Goal: Book appointment/travel/reservation

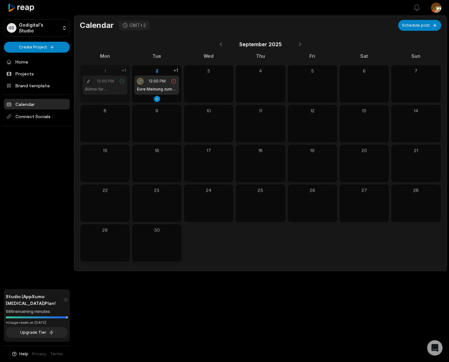
click at [162, 84] on div "12:00 PM" at bounding box center [157, 81] width 40 height 6
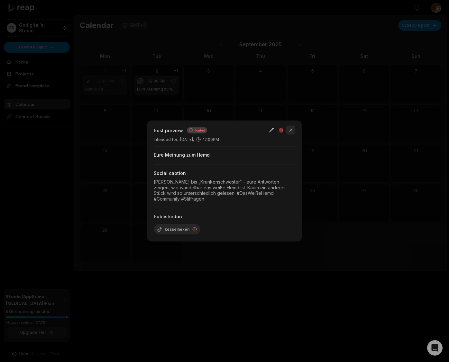
click at [292, 130] on button "button" at bounding box center [290, 130] width 9 height 9
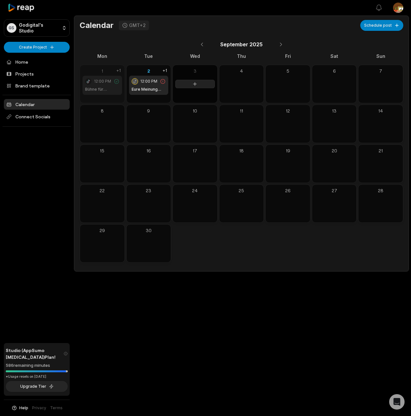
click at [196, 86] on icon at bounding box center [194, 83] width 5 height 5
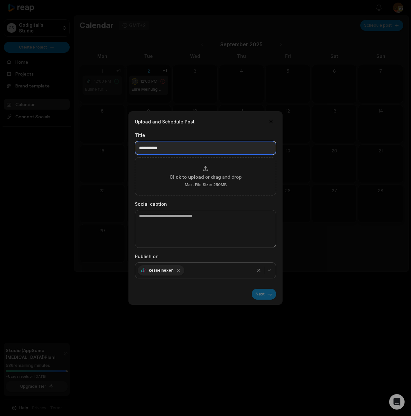
click at [156, 147] on input at bounding box center [205, 147] width 141 height 13
paste input "**********"
type input "**********"
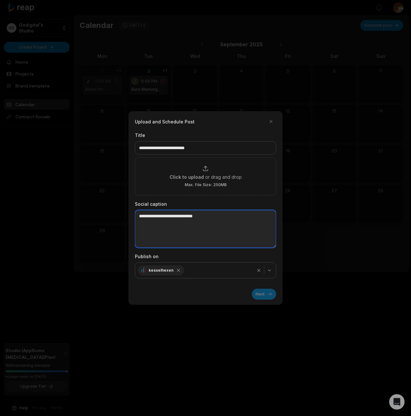
click at [168, 218] on textarea at bounding box center [205, 229] width 141 height 38
paste textarea "**********"
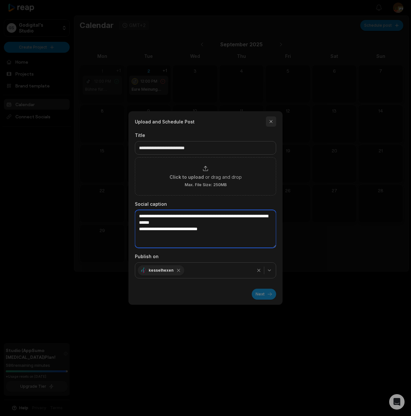
type textarea "**********"
click at [272, 121] on button "button" at bounding box center [271, 121] width 10 height 10
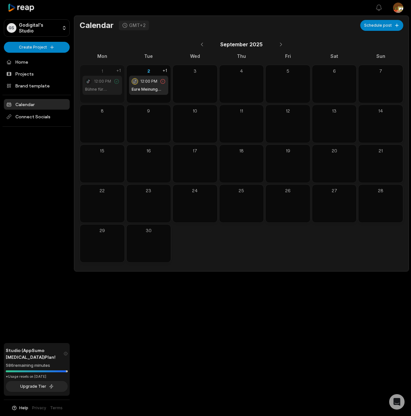
click at [114, 95] on div "1 12:00 PM Bühne für Persönlichkeit +1" at bounding box center [102, 81] width 45 height 32
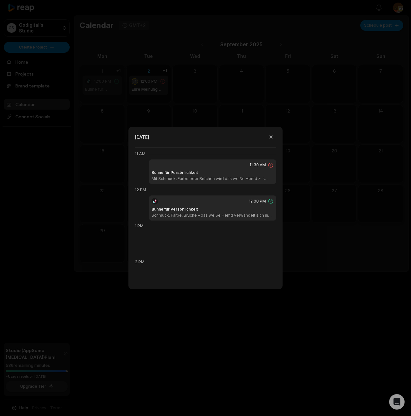
scroll to position [396, 0]
click at [335, 133] on div at bounding box center [205, 208] width 411 height 416
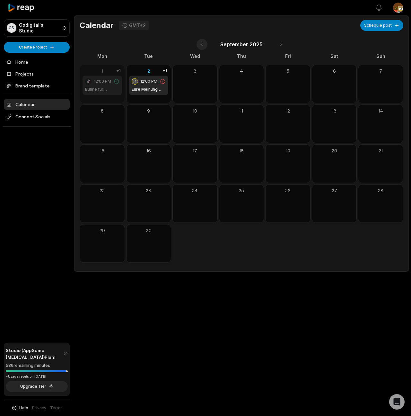
click at [202, 46] on button at bounding box center [202, 44] width 11 height 11
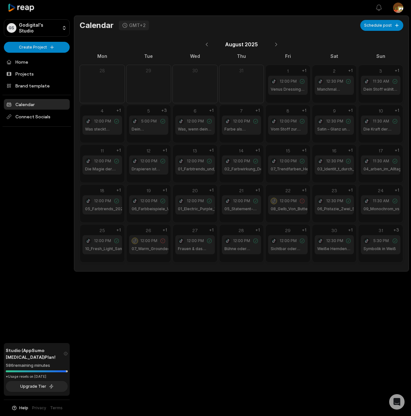
click at [295, 217] on div "22 12:00 PM 08_Gelb_Von_Butter_bis_Senf +1" at bounding box center [287, 203] width 45 height 39
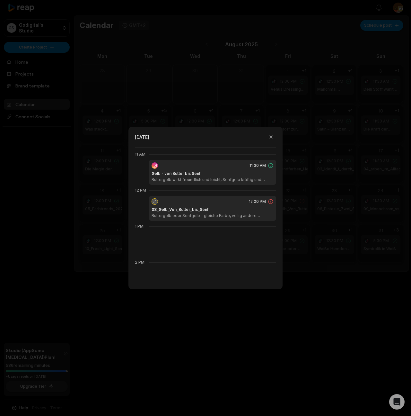
scroll to position [396, 0]
click at [271, 135] on button "button" at bounding box center [271, 137] width 10 height 10
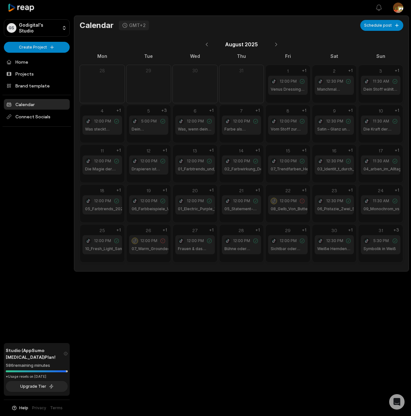
click at [154, 253] on div "12:00 PM 07_Warm_Grounded_Erdige_Power" at bounding box center [149, 244] width 40 height 19
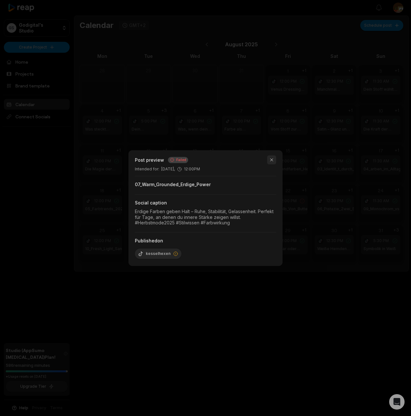
click at [271, 159] on button "button" at bounding box center [271, 159] width 9 height 9
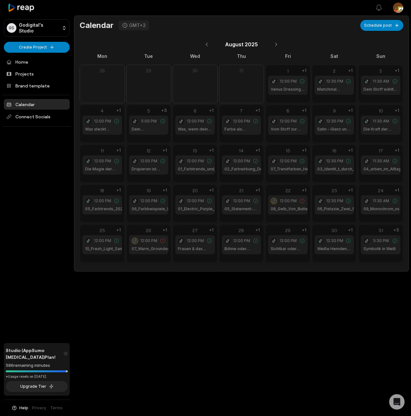
click at [390, 257] on div "31 5:30 PM Symbolik in Weiß +3" at bounding box center [380, 243] width 45 height 39
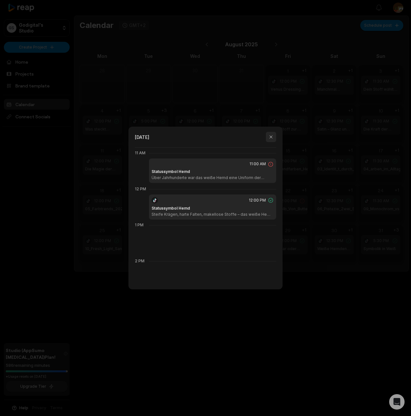
click at [270, 136] on button "button" at bounding box center [271, 137] width 10 height 10
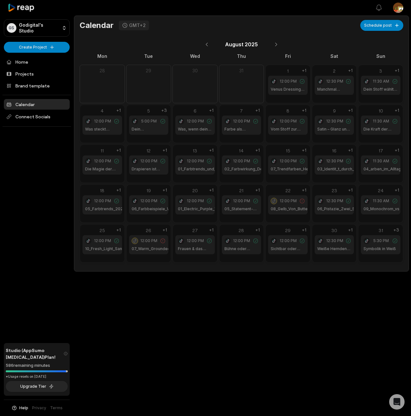
click at [338, 257] on div "30 12:30 PM Weiße Hemden 2025 +1" at bounding box center [334, 243] width 45 height 39
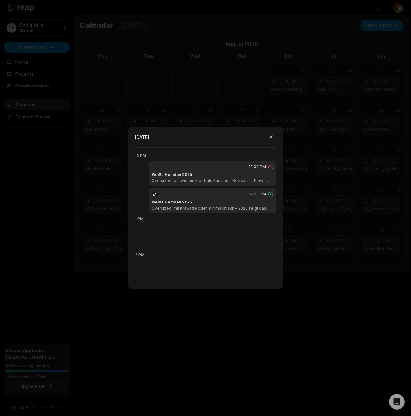
scroll to position [432, 0]
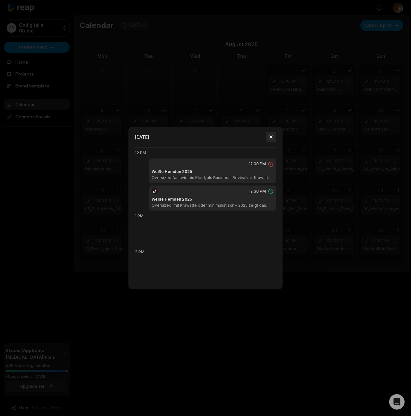
click at [270, 138] on button "button" at bounding box center [271, 137] width 10 height 10
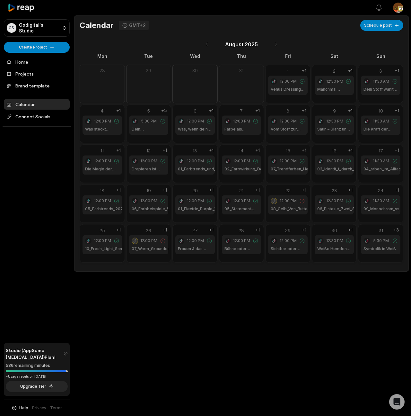
click at [249, 256] on div "28 12:00 PM Bühne oder Uniform? +1" at bounding box center [241, 240] width 45 height 32
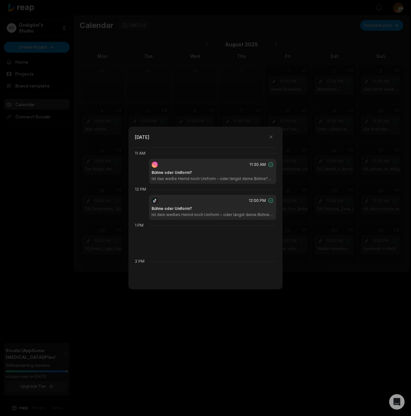
scroll to position [396, 0]
click at [337, 266] on div at bounding box center [205, 208] width 411 height 416
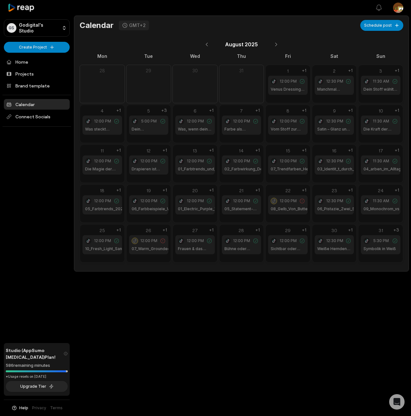
click at [298, 258] on div "29 12:00 PM Sichtbar oder unsichtbar? +1" at bounding box center [287, 243] width 45 height 39
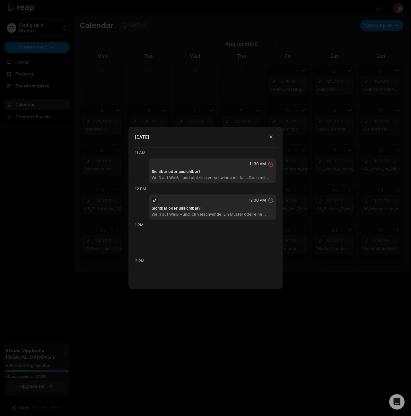
click at [347, 279] on div at bounding box center [205, 208] width 411 height 416
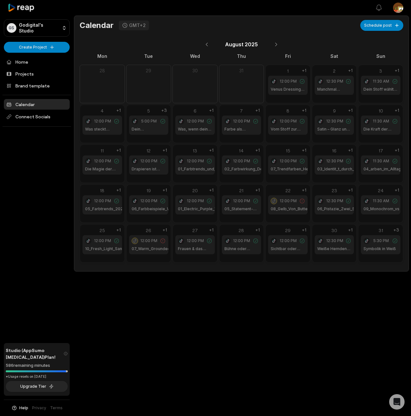
click at [346, 258] on div "30 12:30 PM Weiße Hemden 2025 +1" at bounding box center [334, 243] width 45 height 39
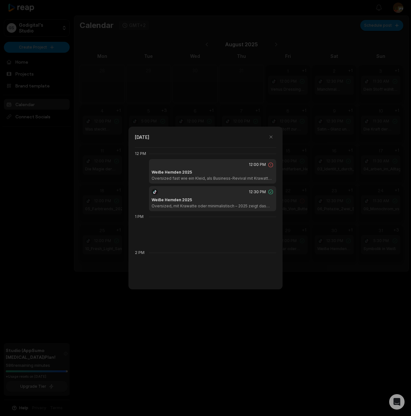
scroll to position [432, 0]
drag, startPoint x: 368, startPoint y: 274, endPoint x: 382, endPoint y: 271, distance: 15.1
click at [368, 274] on div at bounding box center [205, 208] width 411 height 416
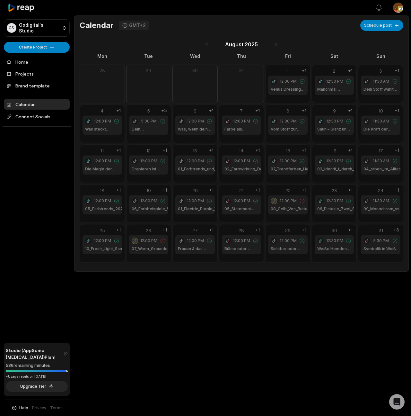
click at [395, 257] on div "31 5:30 PM Symbolik in Weiß +3" at bounding box center [380, 243] width 45 height 39
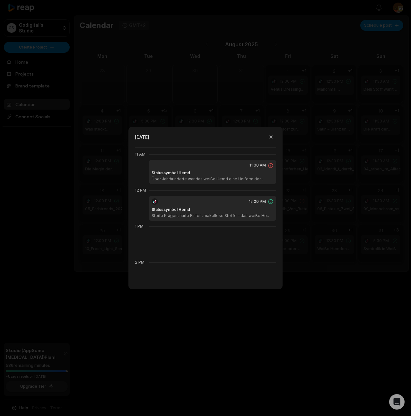
scroll to position [396, 0]
drag, startPoint x: 371, startPoint y: 272, endPoint x: 371, endPoint y: 259, distance: 12.9
click at [371, 272] on div at bounding box center [205, 208] width 411 height 416
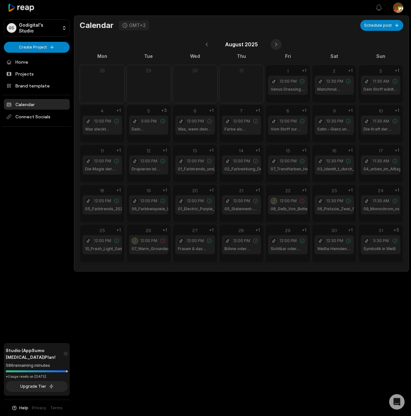
click at [277, 45] on button at bounding box center [276, 44] width 11 height 11
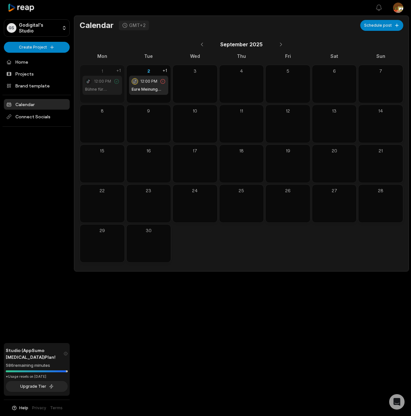
click at [110, 98] on div "1 12:00 PM Bühne für Persönlichkeit +1" at bounding box center [102, 84] width 45 height 39
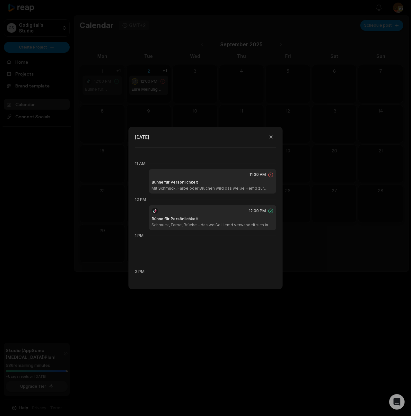
scroll to position [396, 0]
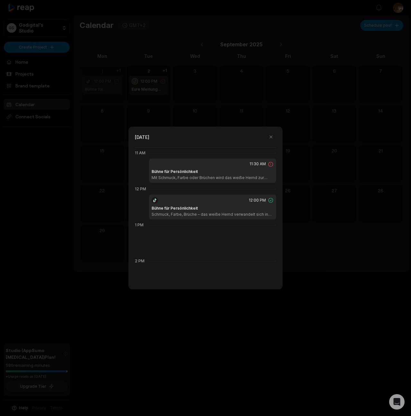
click at [270, 92] on div at bounding box center [205, 208] width 411 height 416
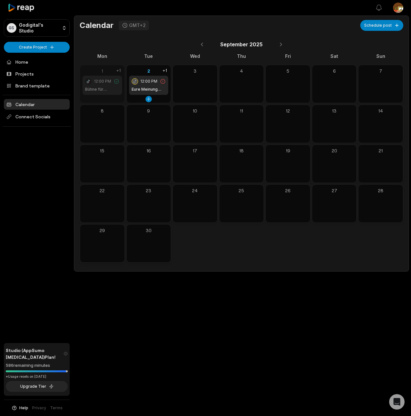
click at [159, 98] on div "2 12:00 PM Eure Meinung zum Hemd +1" at bounding box center [148, 84] width 45 height 39
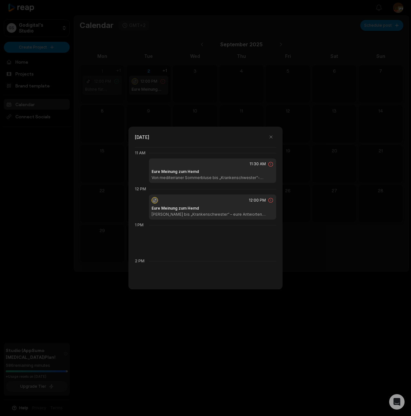
click at [310, 106] on div at bounding box center [205, 208] width 411 height 416
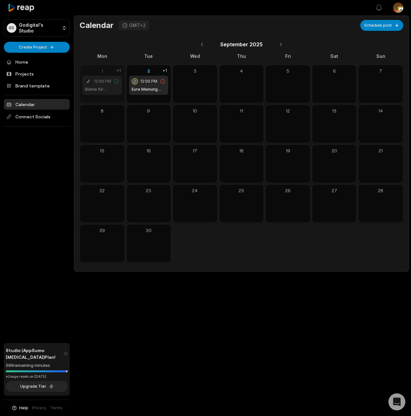
click at [398, 362] on icon "Open Intercom Messenger" at bounding box center [397, 402] width 8 height 8
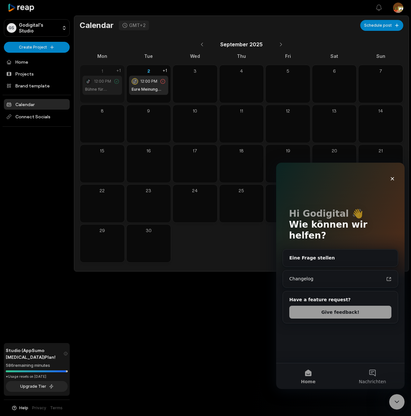
scroll to position [0, 0]
click at [333, 252] on div "Eine Frage stellen" at bounding box center [340, 257] width 115 height 17
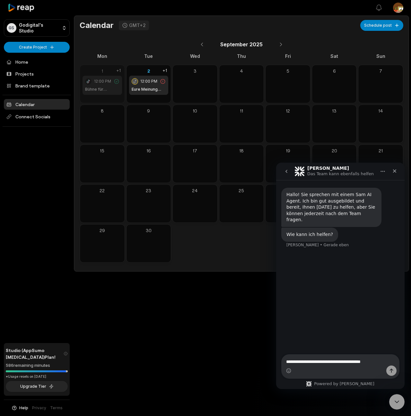
click at [329, 361] on textarea "**********" at bounding box center [341, 359] width 118 height 11
click at [389, 362] on textarea "**********" at bounding box center [341, 359] width 118 height 11
type textarea "**********"
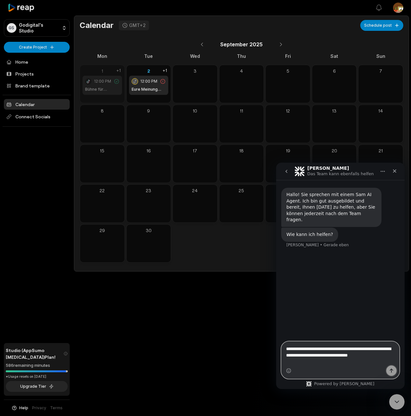
click at [392, 362] on icon "Sende eine Nachricht…" at bounding box center [391, 370] width 5 height 5
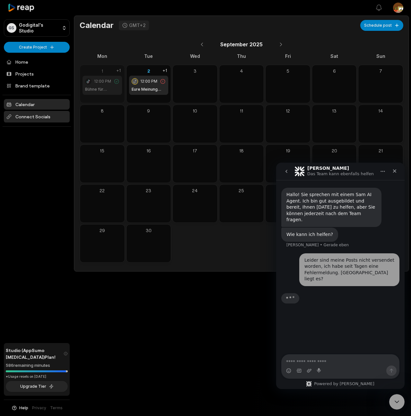
click at [35, 119] on span "Connect Socials" at bounding box center [37, 117] width 66 height 12
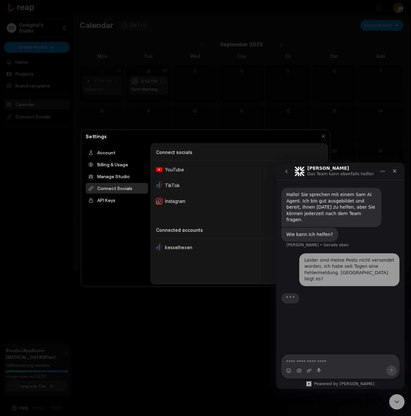
click at [282, 133] on div "Settings" at bounding box center [205, 136] width 245 height 9
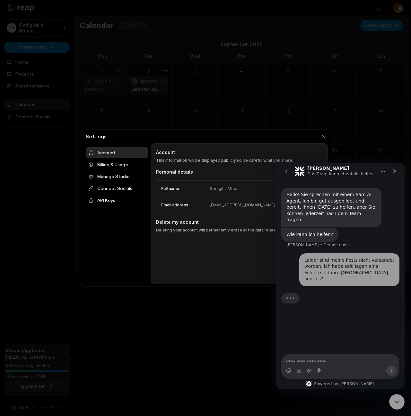
drag, startPoint x: 35, startPoint y: 164, endPoint x: 39, endPoint y: 163, distance: 3.7
click at [35, 164] on div at bounding box center [205, 208] width 411 height 416
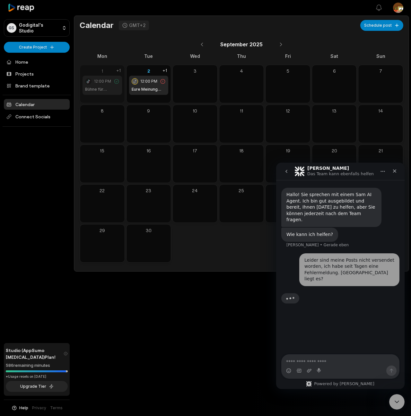
click at [53, 154] on div "GS Godigital's Studio Create Project Home Projects Brand template Calendar Conn…" at bounding box center [37, 208] width 74 height 416
click at [46, 118] on span "Connect Socials" at bounding box center [37, 117] width 66 height 12
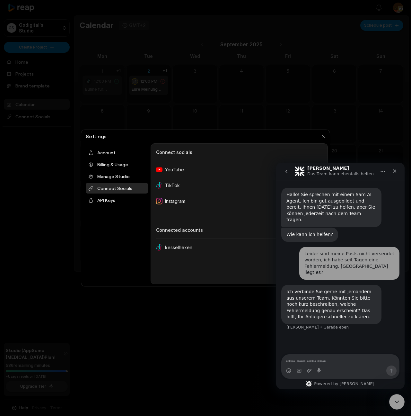
click at [286, 171] on icon "go back" at bounding box center [286, 171] width 5 height 5
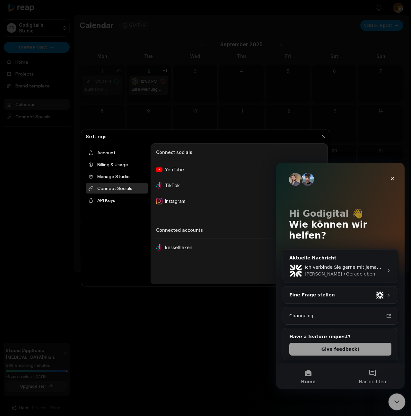
click at [399, 362] on icon "Intercom-Nachrichtendienst schließen" at bounding box center [396, 401] width 8 height 8
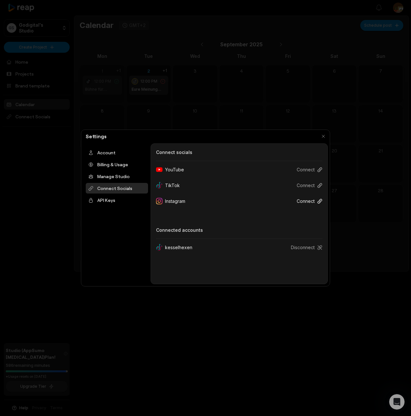
click at [309, 202] on button "Connect" at bounding box center [307, 201] width 31 height 12
click at [321, 201] on icon at bounding box center [319, 201] width 5 height 5
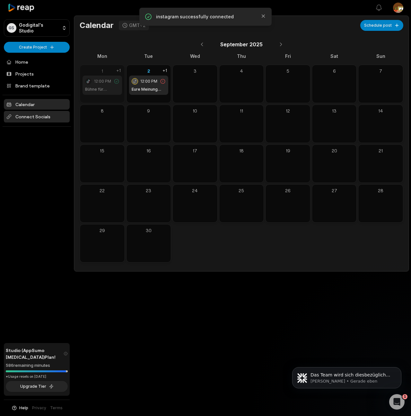
click at [34, 116] on span "Connect Socials" at bounding box center [37, 117] width 66 height 12
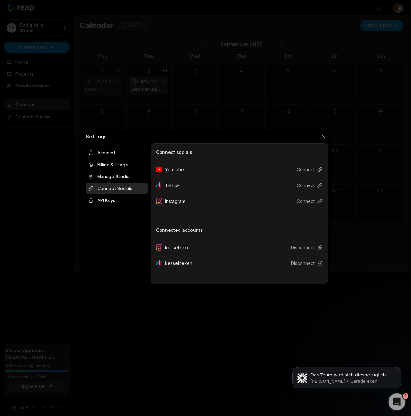
click at [398, 402] on icon "Intercom-Nachrichtendienst öffnen" at bounding box center [396, 401] width 11 height 11
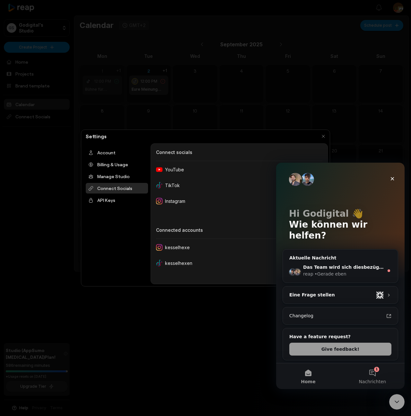
click at [376, 374] on button "1 Nachrichten" at bounding box center [373, 376] width 64 height 26
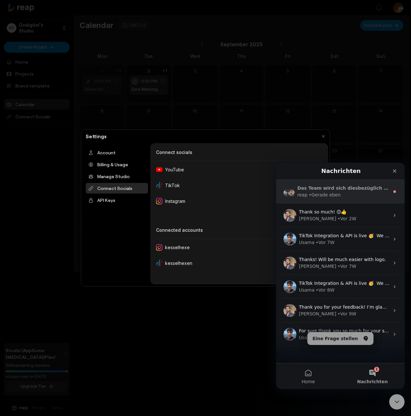
click at [338, 191] on div "Das Team wird sich diesbezüglich melden. reap antwortet normalerweise in unter …" at bounding box center [344, 188] width 92 height 7
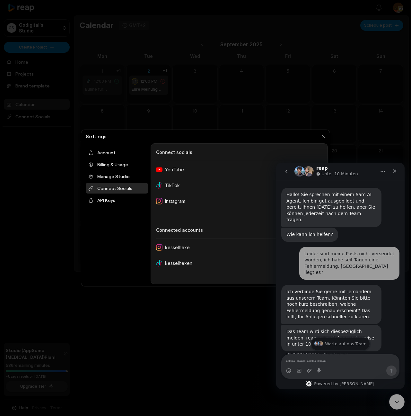
scroll to position [15, 0]
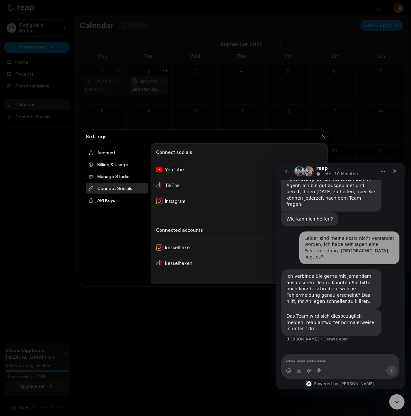
click at [315, 87] on div at bounding box center [205, 208] width 411 height 416
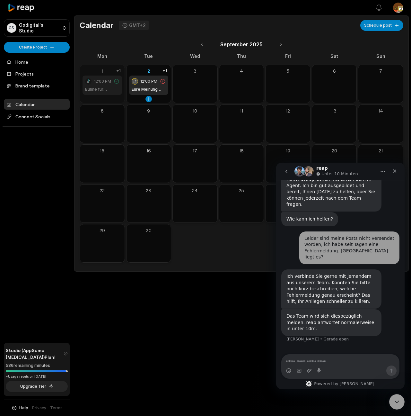
click at [163, 82] on icon at bounding box center [163, 81] width 6 height 6
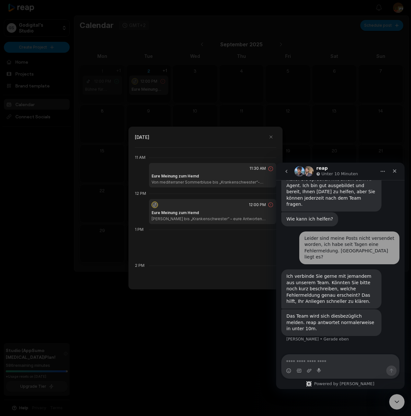
scroll to position [396, 0]
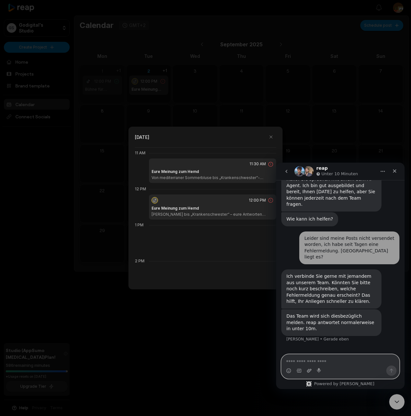
click at [310, 372] on icon "Anhang hochladen" at bounding box center [309, 370] width 5 height 5
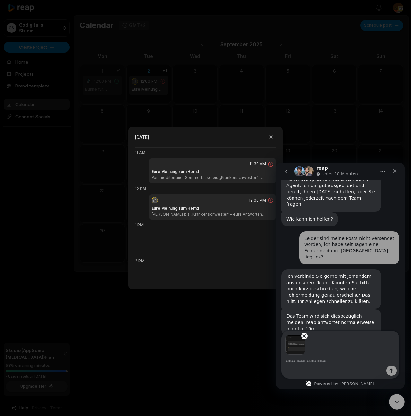
scroll to position [39, 0]
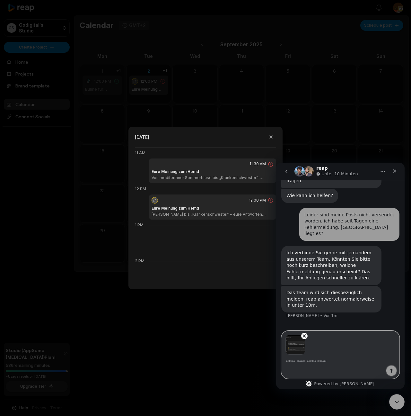
click at [393, 372] on icon "Sende eine Nachricht…" at bounding box center [391, 370] width 5 height 5
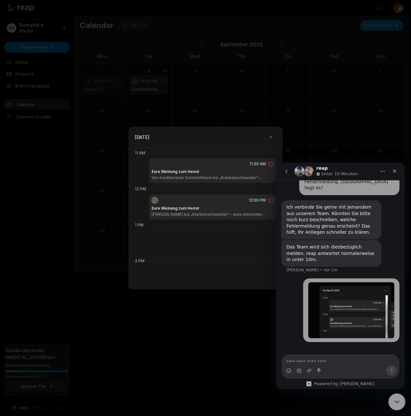
click at [395, 398] on icon "Intercom-Nachrichtendienst schließen" at bounding box center [396, 401] width 8 height 8
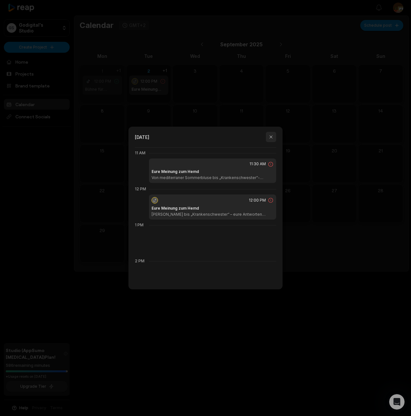
click at [272, 136] on button "button" at bounding box center [271, 137] width 10 height 10
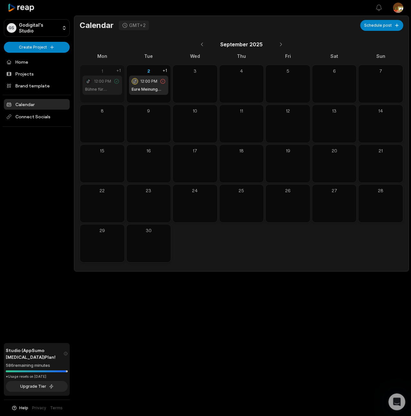
click at [395, 401] on icon "Intercom-Nachrichtendienst öffnen" at bounding box center [396, 401] width 11 height 11
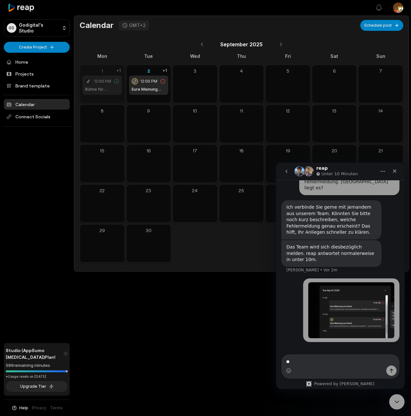
type textarea "*"
type textarea "**********"
click at [397, 399] on icon "Intercom-Nachrichtendienst schließen" at bounding box center [396, 401] width 8 height 8
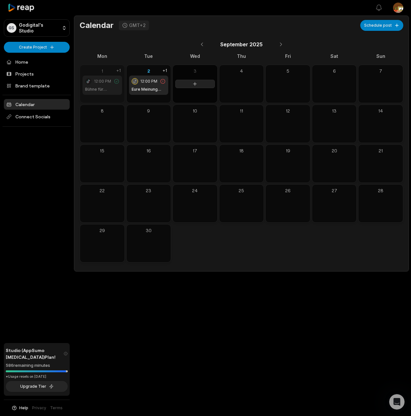
click at [201, 88] on div at bounding box center [195, 84] width 45 height 38
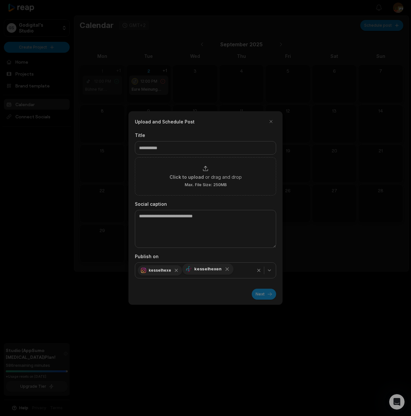
click at [225, 270] on icon "button" at bounding box center [228, 269] width 6 height 6
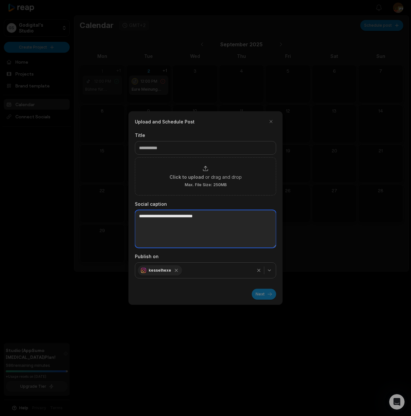
click at [151, 217] on textarea at bounding box center [205, 229] width 141 height 38
paste textarea "**********"
click at [217, 223] on textarea "**********" at bounding box center [205, 229] width 141 height 38
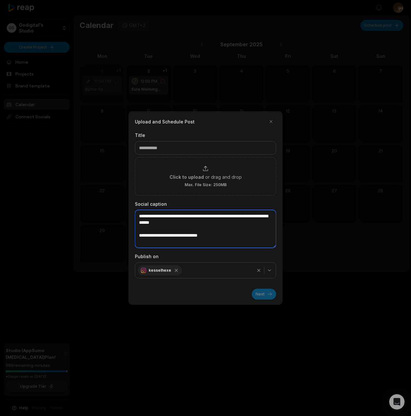
type textarea "**********"
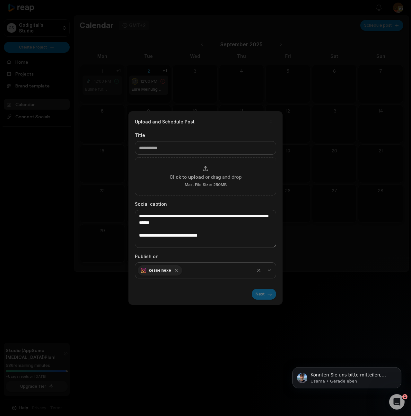
scroll to position [185, 0]
click at [365, 376] on p "Könnten Sie uns bitte mitteilen, welche Clips genau betroffen sind und auf welc…" at bounding box center [352, 375] width 83 height 6
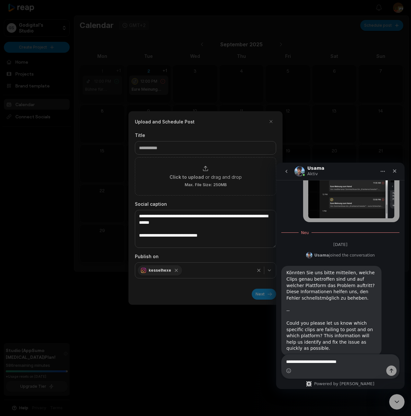
scroll to position [200, 0]
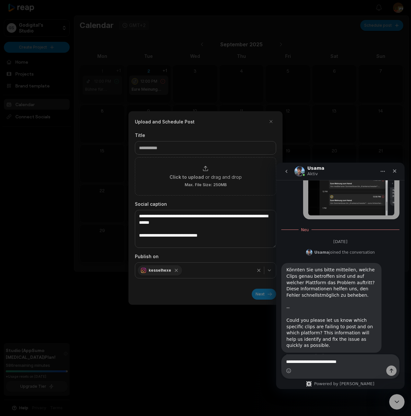
click at [324, 368] on div "Intercom Messenger" at bounding box center [341, 370] width 118 height 10
click at [367, 362] on textarea "**********" at bounding box center [341, 359] width 118 height 11
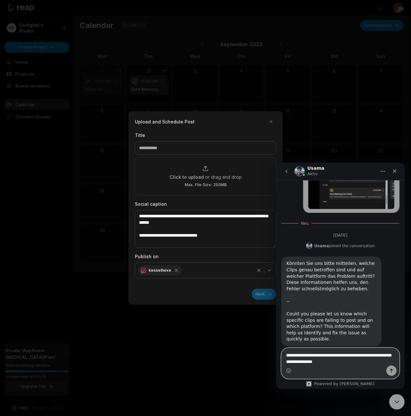
type textarea "**********"
click at [392, 371] on icon "Sende eine Nachricht…" at bounding box center [392, 371] width 4 height 4
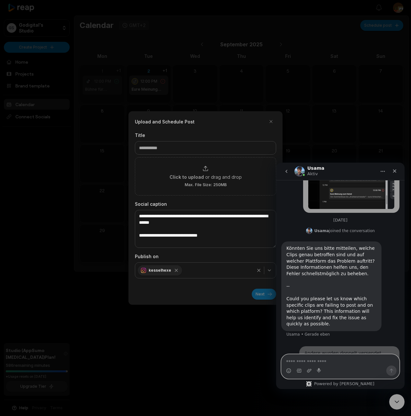
scroll to position [210, 0]
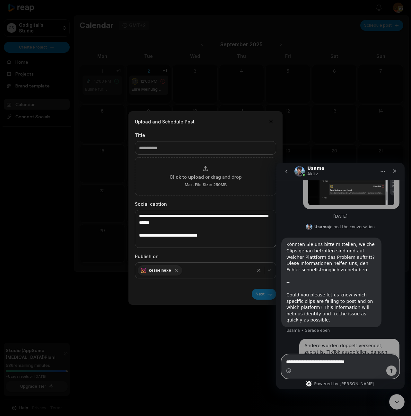
type textarea "**********"
click at [392, 370] on icon "Sende eine Nachricht…" at bounding box center [392, 371] width 4 height 4
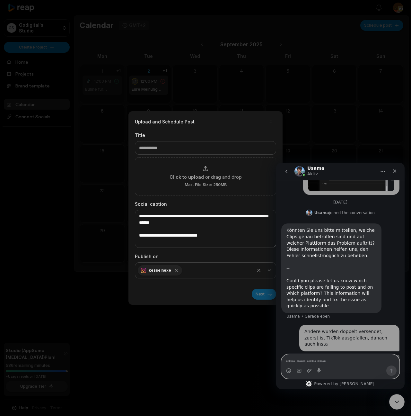
scroll to position [225, 0]
click at [223, 361] on div at bounding box center [205, 208] width 411 height 416
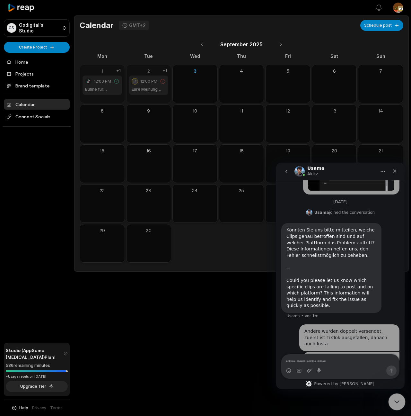
drag, startPoint x: 397, startPoint y: 400, endPoint x: 402, endPoint y: 397, distance: 6.2
click at [397, 400] on icon "Intercom-Nachrichtendienst schließen" at bounding box center [396, 401] width 8 height 8
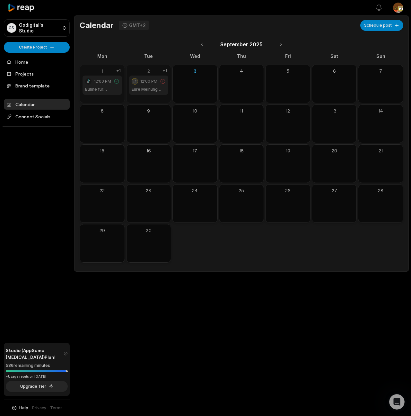
click at [112, 90] on h1 "Bühne für Persönlichkeit" at bounding box center [102, 89] width 34 height 6
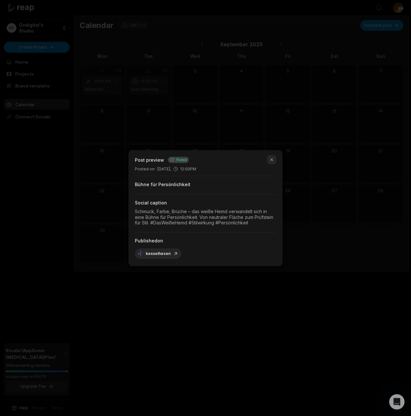
click at [273, 161] on button "button" at bounding box center [271, 159] width 9 height 9
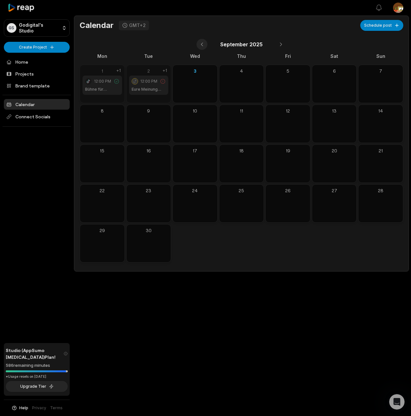
click at [202, 45] on button at bounding box center [202, 44] width 11 height 11
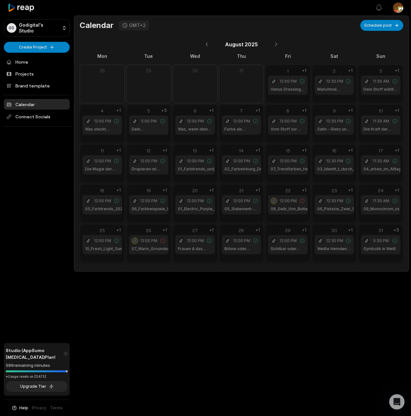
click at [386, 248] on h1 "Symbolik in Weiß" at bounding box center [380, 249] width 32 height 6
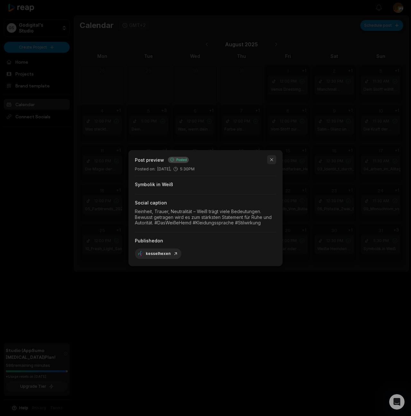
click at [272, 160] on button "button" at bounding box center [271, 159] width 9 height 9
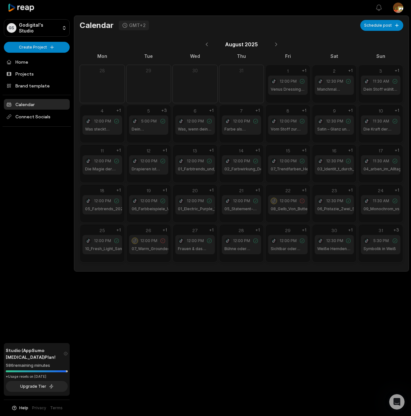
click at [381, 260] on div "31 5:30 PM Symbolik in Weiß +3" at bounding box center [380, 243] width 45 height 39
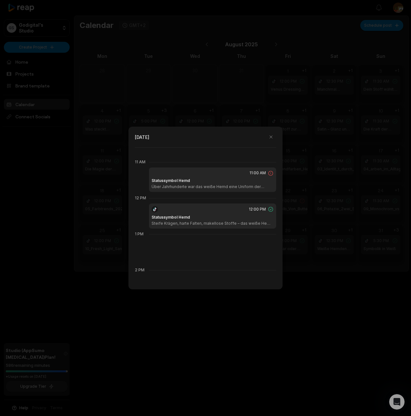
scroll to position [396, 0]
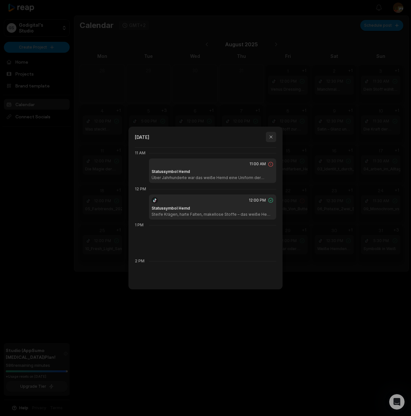
click at [272, 137] on button "button" at bounding box center [271, 137] width 10 height 10
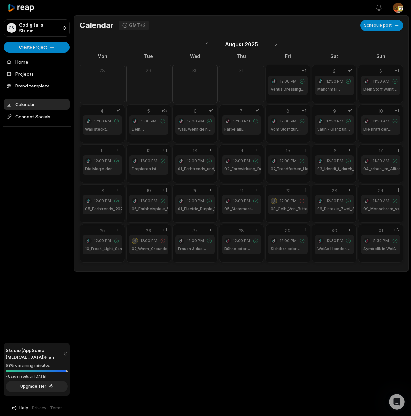
click at [337, 257] on div "30 12:30 PM Weiße Hemden 2025 +1" at bounding box center [334, 243] width 45 height 39
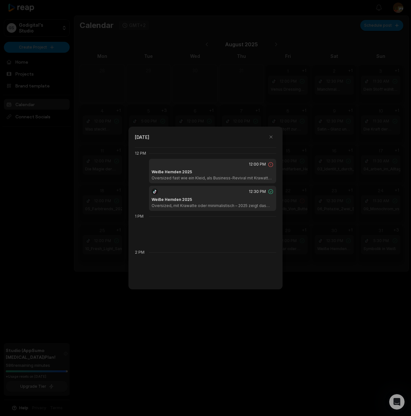
scroll to position [432, 0]
click at [272, 138] on button "button" at bounding box center [271, 137] width 10 height 10
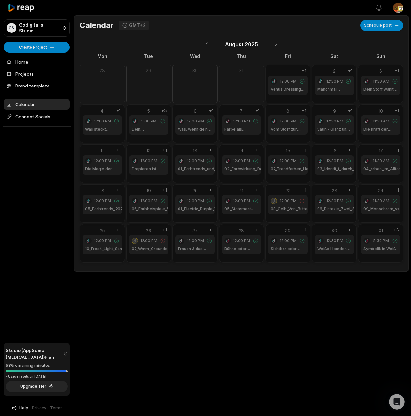
click at [288, 258] on div "29 12:00 PM Sichtbar oder unsichtbar? +1" at bounding box center [287, 243] width 45 height 39
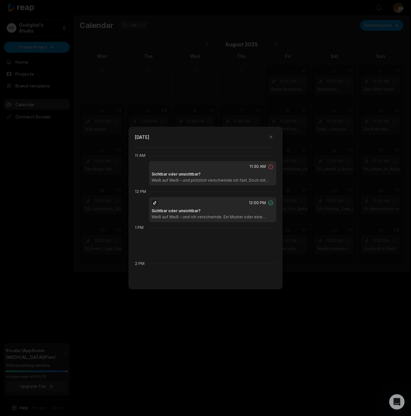
scroll to position [396, 0]
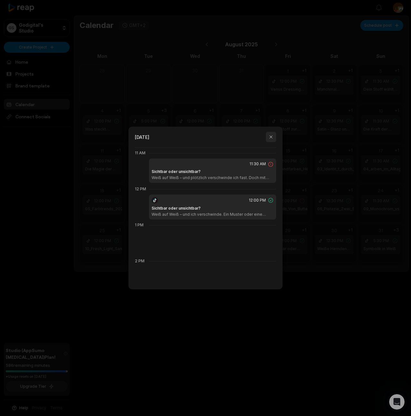
click at [271, 137] on button "button" at bounding box center [271, 137] width 10 height 10
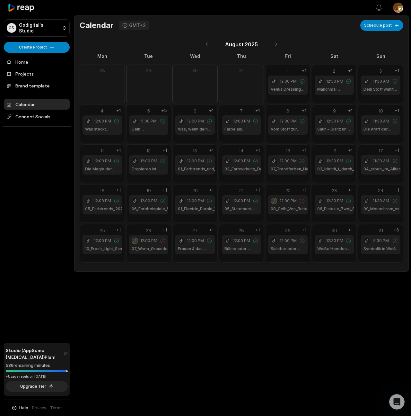
click at [250, 259] on div "28 12:00 PM Bühne oder Uniform? +1" at bounding box center [241, 243] width 45 height 39
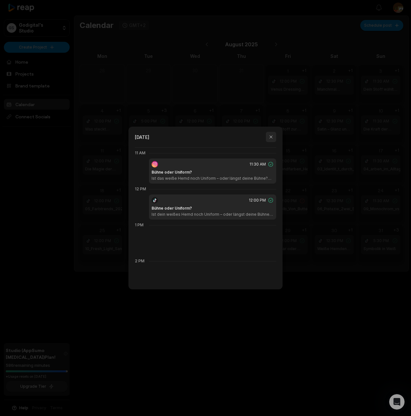
click at [273, 137] on button "button" at bounding box center [271, 137] width 10 height 10
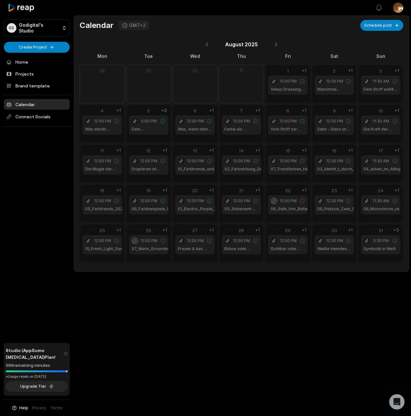
click at [285, 262] on div "29 12:00 PM Sichtbar oder unsichtbar? +1" at bounding box center [287, 243] width 45 height 39
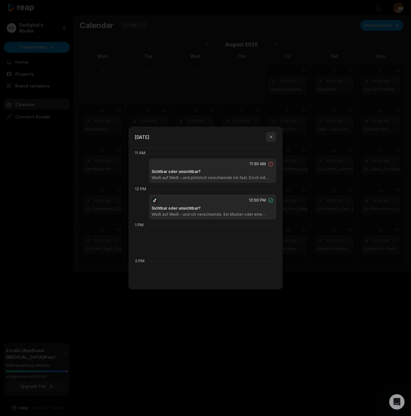
click at [271, 138] on button "button" at bounding box center [271, 137] width 10 height 10
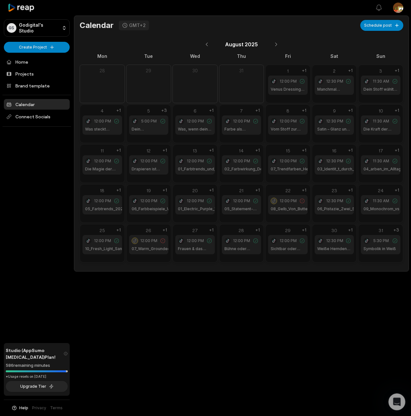
click at [398, 399] on icon "Intercom-Nachrichtendienst öffnen" at bounding box center [396, 401] width 11 height 11
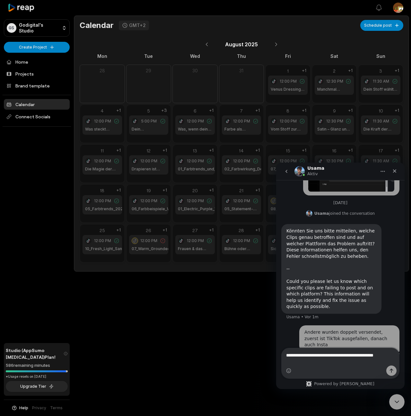
scroll to position [231, 0]
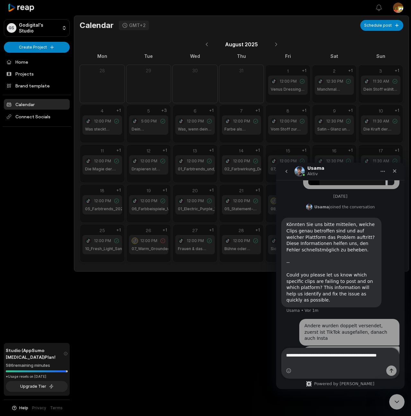
drag, startPoint x: 375, startPoint y: 355, endPoint x: 390, endPoint y: 356, distance: 15.1
click at [390, 356] on textarea "**********" at bounding box center [341, 356] width 118 height 17
click at [333, 354] on textarea "**********" at bounding box center [341, 356] width 118 height 17
click at [323, 361] on textarea "**********" at bounding box center [341, 356] width 118 height 17
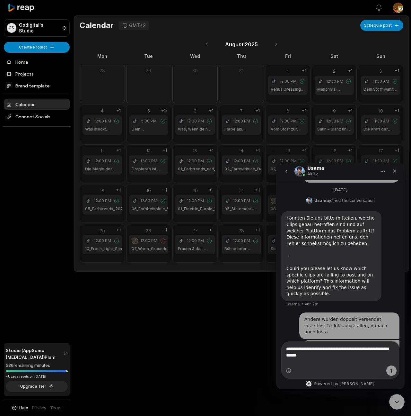
type textarea "**********"
click at [227, 316] on div "Open sidebar View notifications Open user menu Calendar GMT+2 Schedule post Aug…" at bounding box center [205, 208] width 411 height 416
click at [396, 402] on icon "Intercom-Nachrichtendienst schließen" at bounding box center [396, 401] width 8 height 8
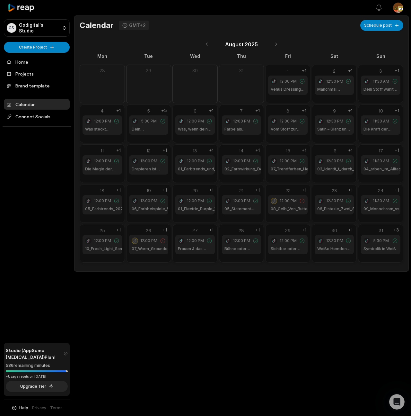
click at [297, 256] on div "29 12:00 PM Sichtbar oder unsichtbar? +1" at bounding box center [288, 240] width 45 height 32
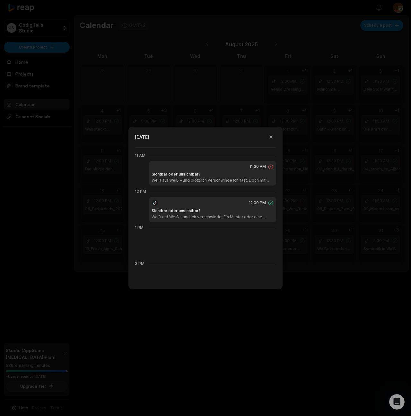
scroll to position [396, 0]
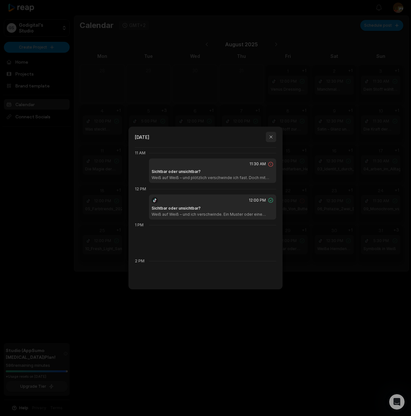
click at [271, 136] on button "button" at bounding box center [271, 137] width 10 height 10
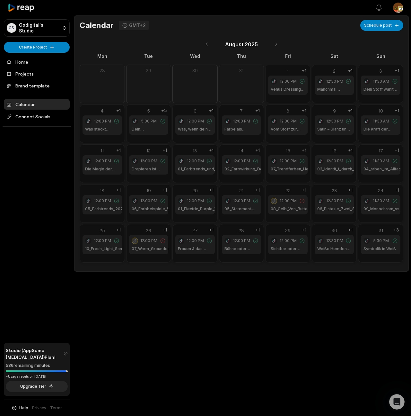
click at [253, 258] on div "28 12:00 PM Bühne oder Uniform? +1" at bounding box center [241, 243] width 45 height 39
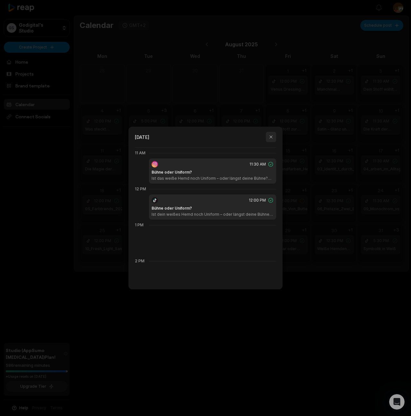
click at [272, 137] on button "button" at bounding box center [271, 137] width 10 height 10
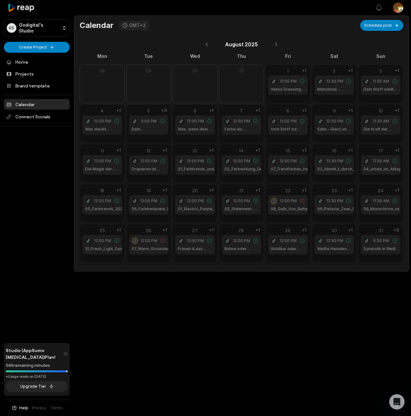
click at [343, 256] on div "30 12:30 PM Weiße Hemden 2025 +1" at bounding box center [334, 240] width 45 height 32
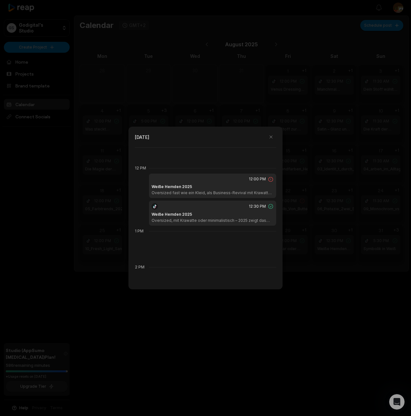
scroll to position [432, 0]
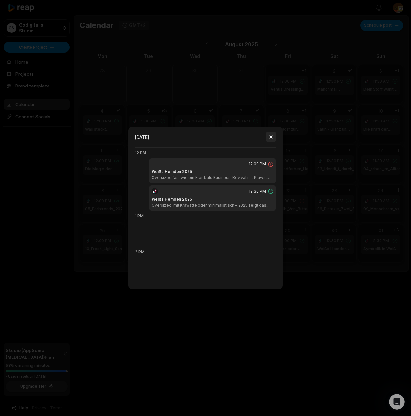
click at [271, 138] on button "button" at bounding box center [271, 137] width 10 height 10
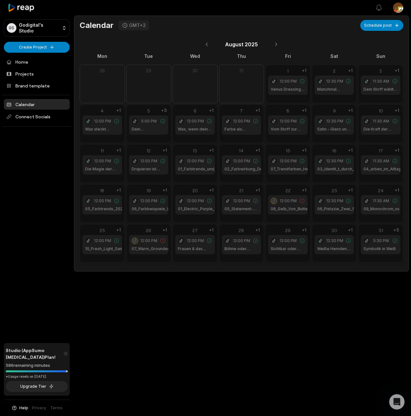
click at [390, 256] on div "31 5:30 PM Symbolik in Weiß +3" at bounding box center [381, 240] width 45 height 32
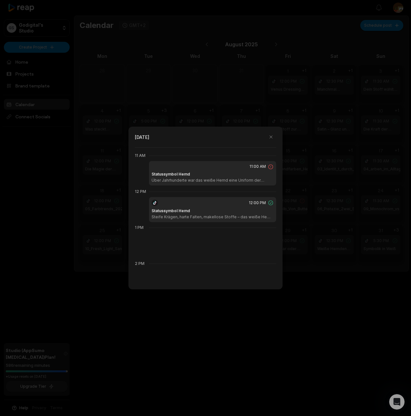
scroll to position [396, 0]
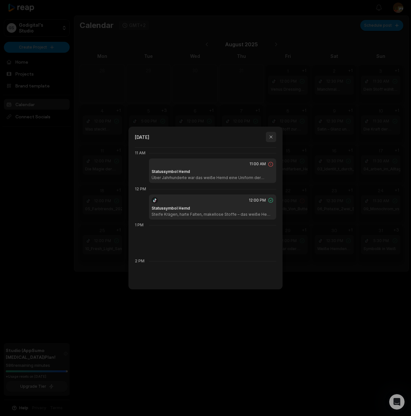
click at [271, 136] on button "button" at bounding box center [271, 137] width 10 height 10
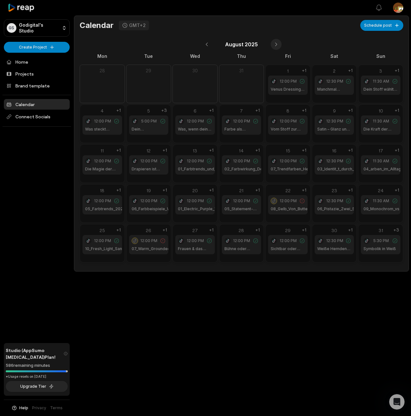
click at [278, 45] on button at bounding box center [276, 44] width 11 height 11
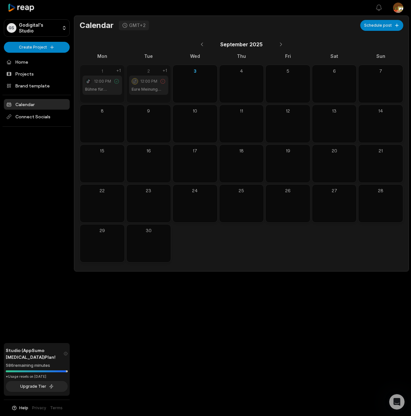
click at [112, 99] on div "1 12:00 PM Bühne für Persönlichkeit +1" at bounding box center [102, 84] width 45 height 39
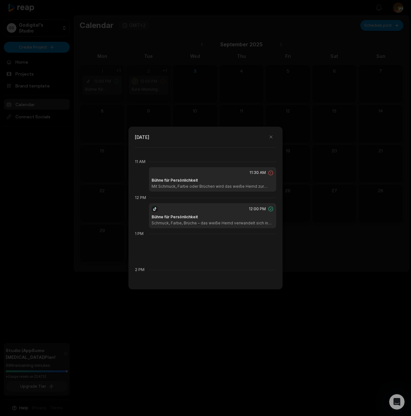
scroll to position [396, 0]
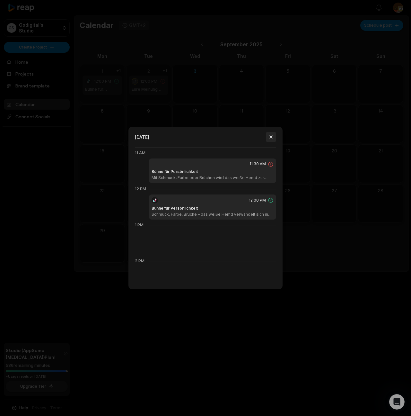
click at [273, 136] on button "button" at bounding box center [271, 137] width 10 height 10
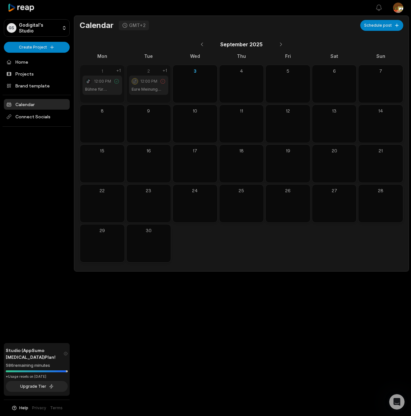
click at [159, 94] on div "12:00 PM Eure Meinung zum Hemd" at bounding box center [149, 85] width 40 height 19
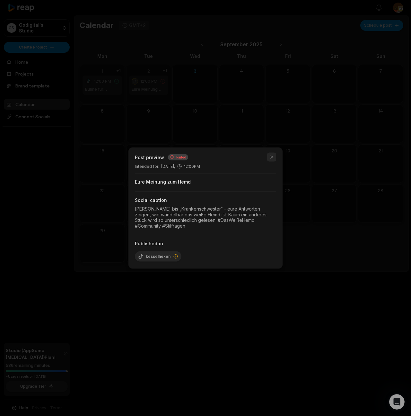
click at [273, 157] on button "button" at bounding box center [271, 157] width 9 height 9
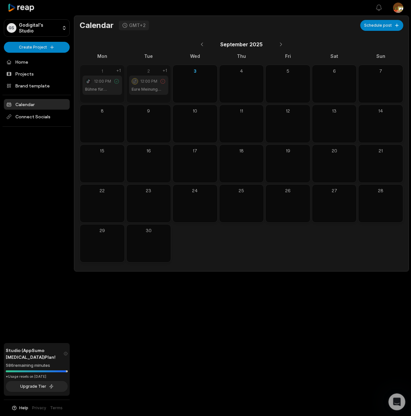
click at [398, 404] on icon "Intercom-Nachrichtendienst öffnen" at bounding box center [396, 401] width 11 height 11
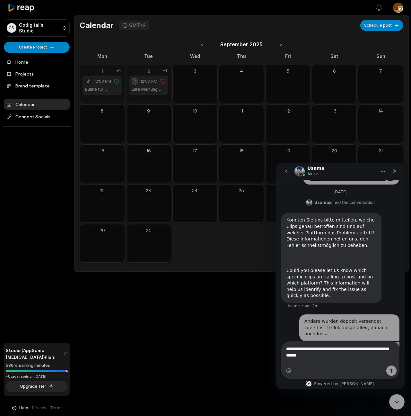
scroll to position [237, 0]
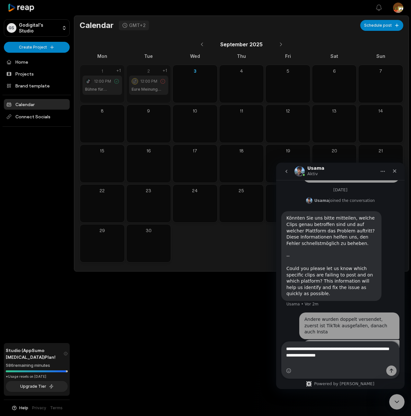
type textarea "**********"
click at [390, 370] on icon "Sende eine Nachricht…" at bounding box center [392, 371] width 4 height 4
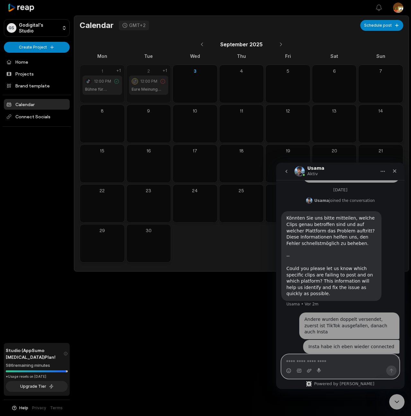
scroll to position [252, 0]
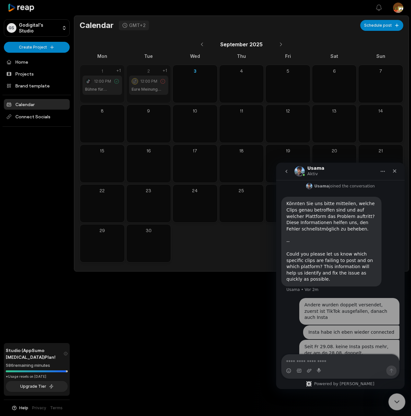
drag, startPoint x: 395, startPoint y: 402, endPoint x: 401, endPoint y: 399, distance: 7.2
click at [395, 403] on icon "Intercom-Nachrichtendienst schließen" at bounding box center [396, 401] width 8 height 8
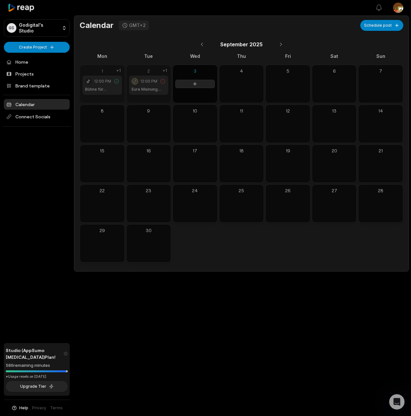
click at [192, 88] on div at bounding box center [195, 84] width 45 height 38
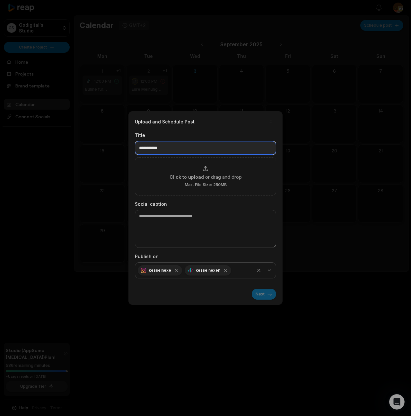
click at [167, 148] on input at bounding box center [205, 147] width 141 height 13
paste input "**********"
type input "**********"
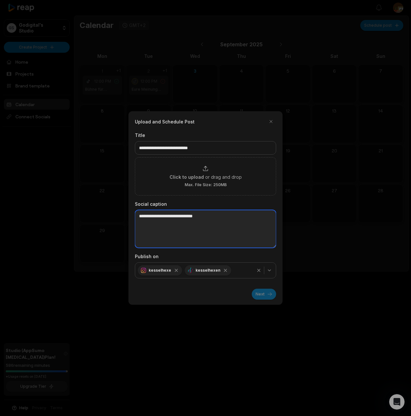
click at [165, 217] on textarea at bounding box center [205, 229] width 141 height 38
paste textarea "**********"
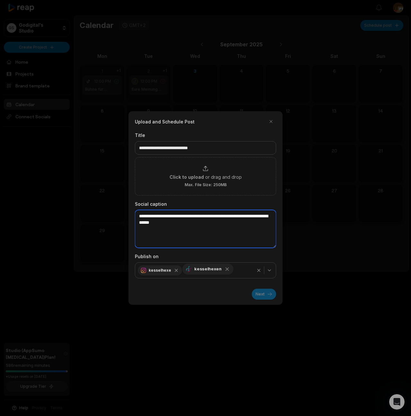
type textarea "**********"
click at [225, 271] on icon "button" at bounding box center [228, 269] width 6 height 6
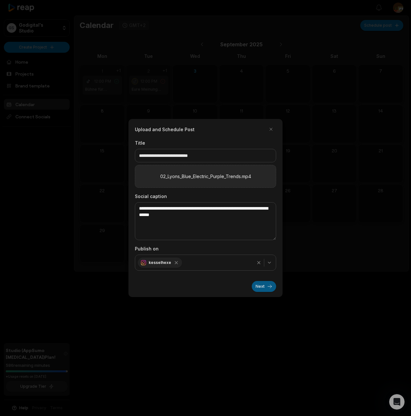
click at [260, 287] on button "Next" at bounding box center [264, 286] width 24 height 11
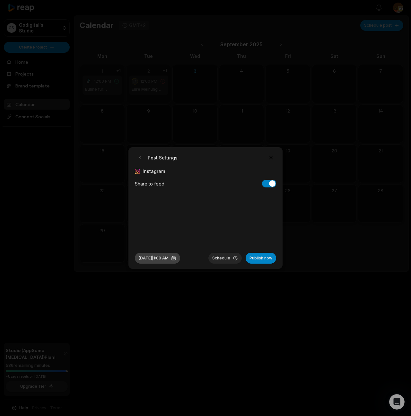
click at [166, 259] on button "Sep 3, 2025 | 1:00 AM" at bounding box center [157, 258] width 45 height 11
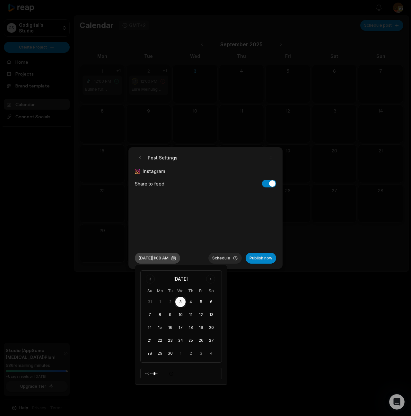
click at [167, 258] on button "Sep 3, 2025 | 1:00 AM" at bounding box center [157, 258] width 45 height 11
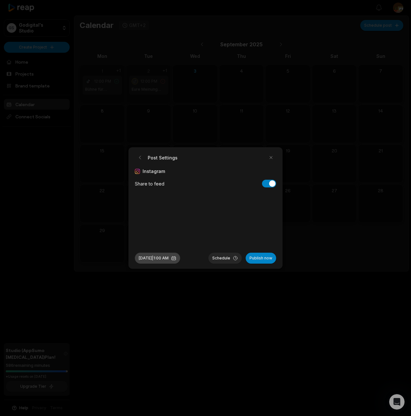
click at [180, 258] on button "Sep 3, 2025 | 1:00 AM" at bounding box center [157, 258] width 45 height 11
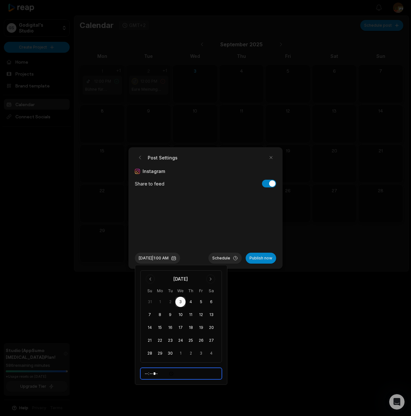
click at [151, 374] on input "*****" at bounding box center [181, 374] width 82 height 12
type input "*****"
click at [225, 258] on button "Schedule" at bounding box center [225, 258] width 33 height 11
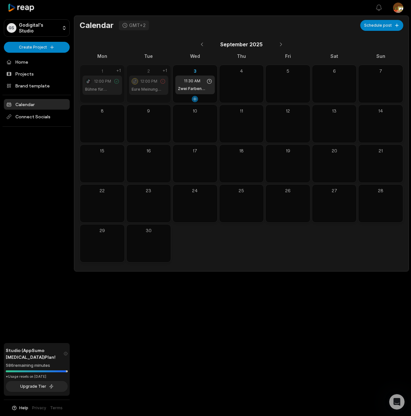
click at [196, 101] on button at bounding box center [195, 99] width 6 height 6
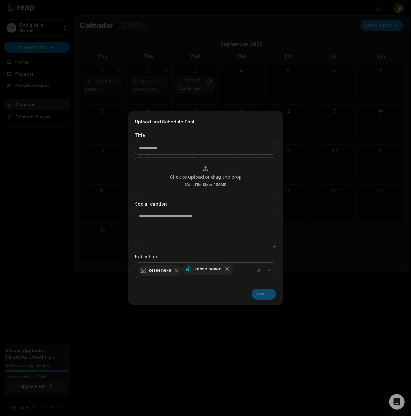
click at [175, 270] on icon "button" at bounding box center [176, 270] width 5 height 5
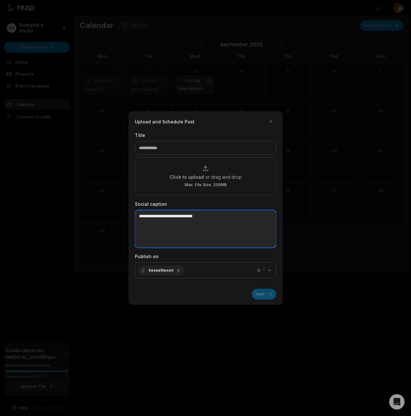
click at [159, 222] on textarea at bounding box center [205, 229] width 141 height 38
paste textarea "**********"
click at [214, 223] on textarea "**********" at bounding box center [205, 229] width 141 height 38
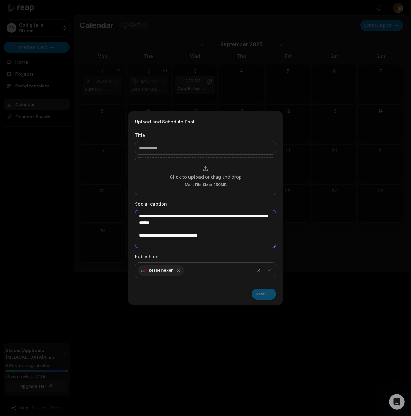
type textarea "**********"
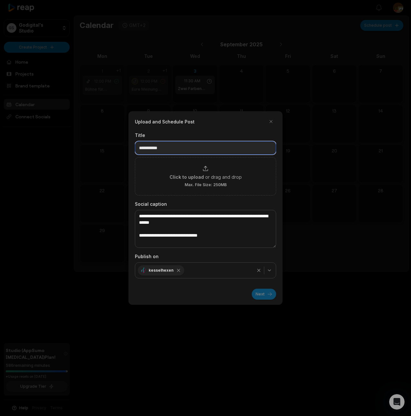
click at [172, 147] on input at bounding box center [205, 147] width 141 height 13
paste input "**********"
type input "**********"
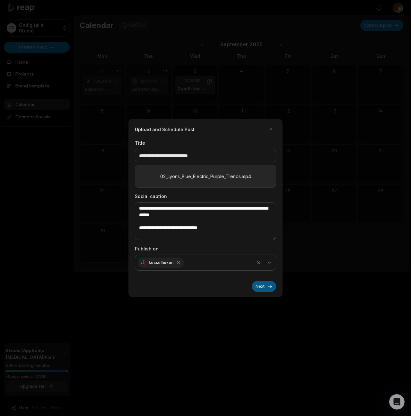
click at [261, 286] on button "Next" at bounding box center [264, 286] width 24 height 11
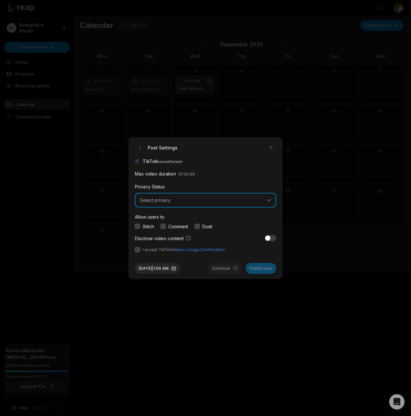
click at [266, 201] on button "Select privacy" at bounding box center [205, 200] width 141 height 15
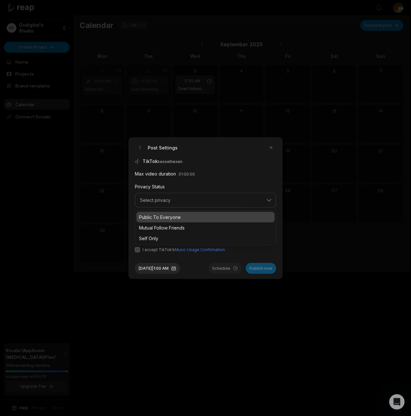
click at [175, 218] on p "Public To Everyone" at bounding box center [205, 216] width 133 height 7
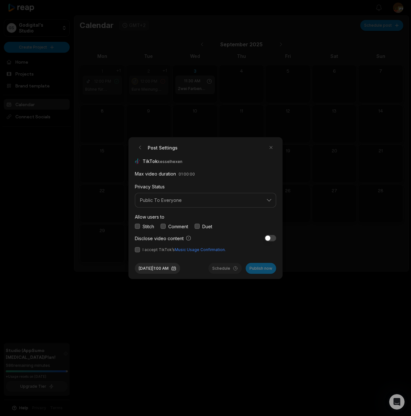
click at [165, 226] on button "button" at bounding box center [163, 226] width 5 height 5
drag, startPoint x: 137, startPoint y: 250, endPoint x: 162, endPoint y: 258, distance: 25.9
click at [138, 250] on button "button" at bounding box center [137, 249] width 5 height 5
click at [180, 268] on button "Sep 3, 2025 | 1:00 AM" at bounding box center [157, 268] width 45 height 11
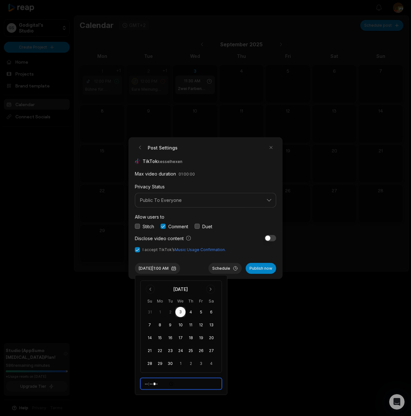
click at [148, 384] on input "*****" at bounding box center [181, 384] width 82 height 12
type input "*****"
click at [232, 266] on button "Schedule" at bounding box center [225, 268] width 33 height 11
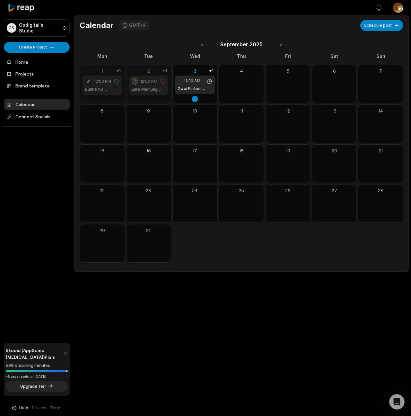
click at [209, 99] on div "3 11:30 AM Zwei Farben erobern den Herbst +1" at bounding box center [195, 84] width 45 height 39
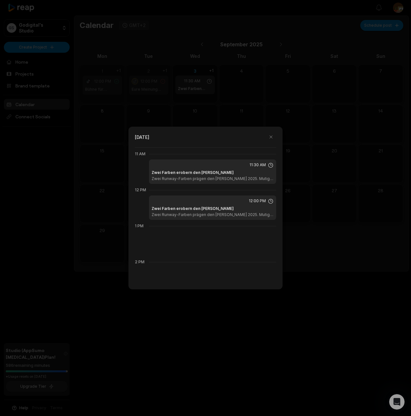
scroll to position [396, 0]
click at [273, 138] on button "button" at bounding box center [271, 137] width 10 height 10
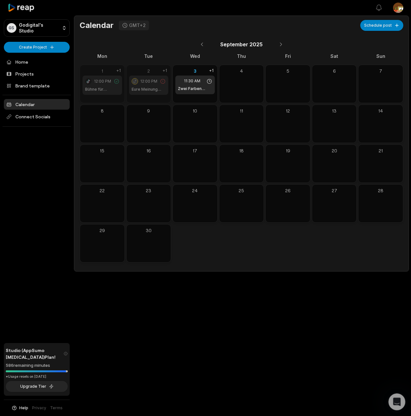
click at [398, 403] on icon "Intercom-Nachrichtendienst öffnen" at bounding box center [396, 401] width 11 height 11
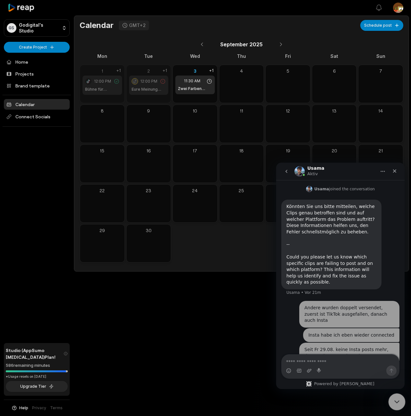
scroll to position [252, 0]
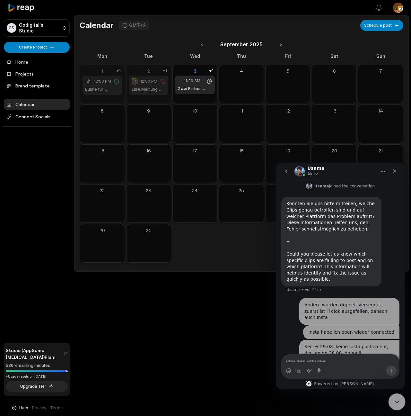
click at [398, 403] on icon "Intercom-Nachrichtendienst schließen" at bounding box center [396, 401] width 8 height 8
